Goal: Browse casually: Explore the website without a specific task or goal

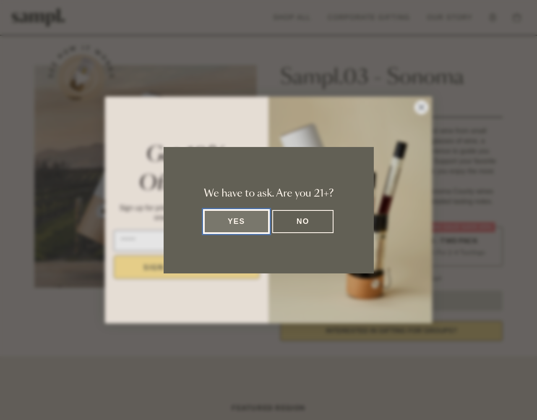
click at [236, 221] on button "Yes" at bounding box center [236, 221] width 65 height 23
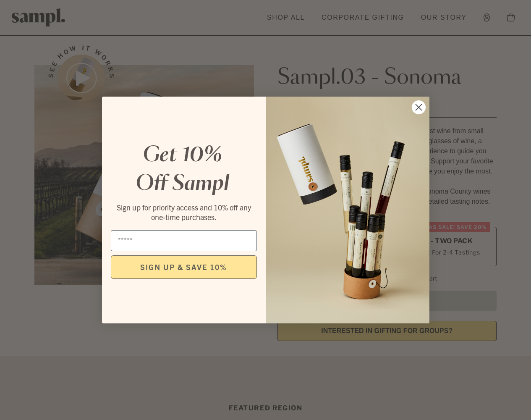
click at [418, 107] on icon "Close dialog" at bounding box center [418, 107] width 6 height 6
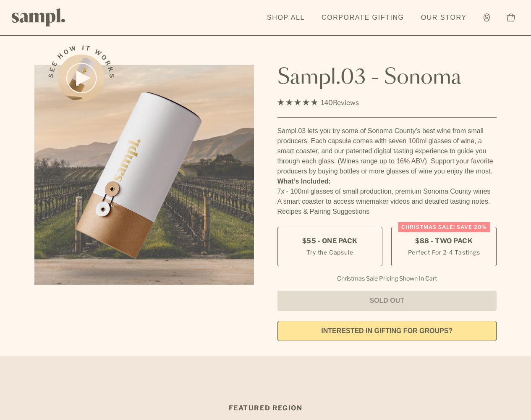
click at [511, 17] on icon at bounding box center [510, 17] width 8 height 8
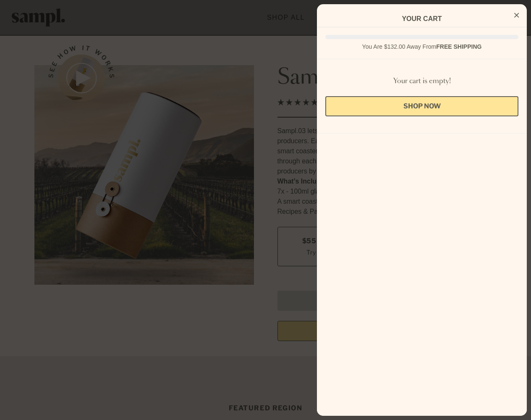
click at [516, 16] on icon "Close Cart" at bounding box center [516, 15] width 5 height 8
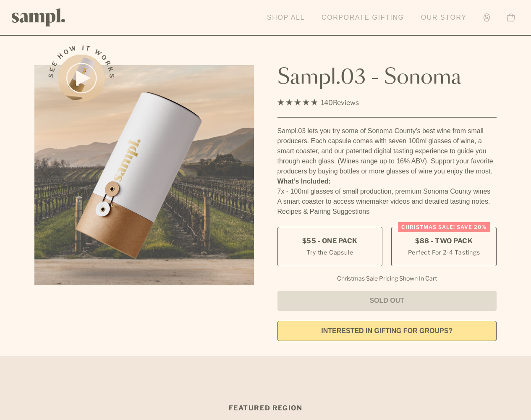
click at [39, 17] on img at bounding box center [39, 17] width 54 height 18
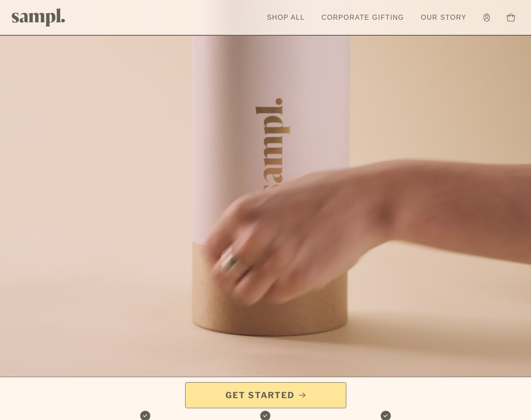
scroll to position [168, 0]
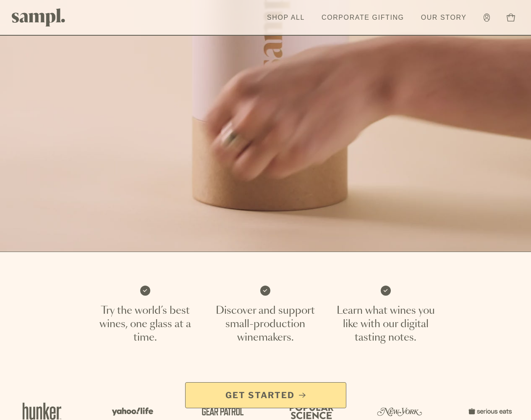
click at [511, 17] on icon at bounding box center [510, 17] width 8 height 8
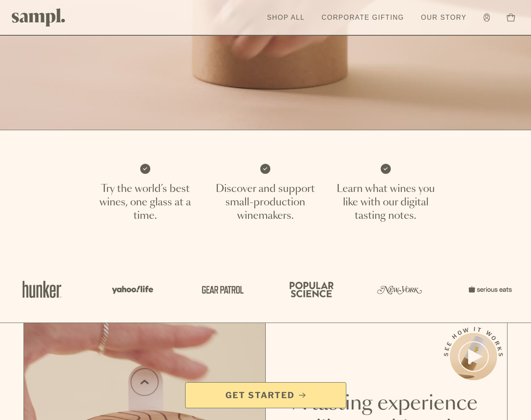
scroll to position [420, 0]
